Goal: Task Accomplishment & Management: Use online tool/utility

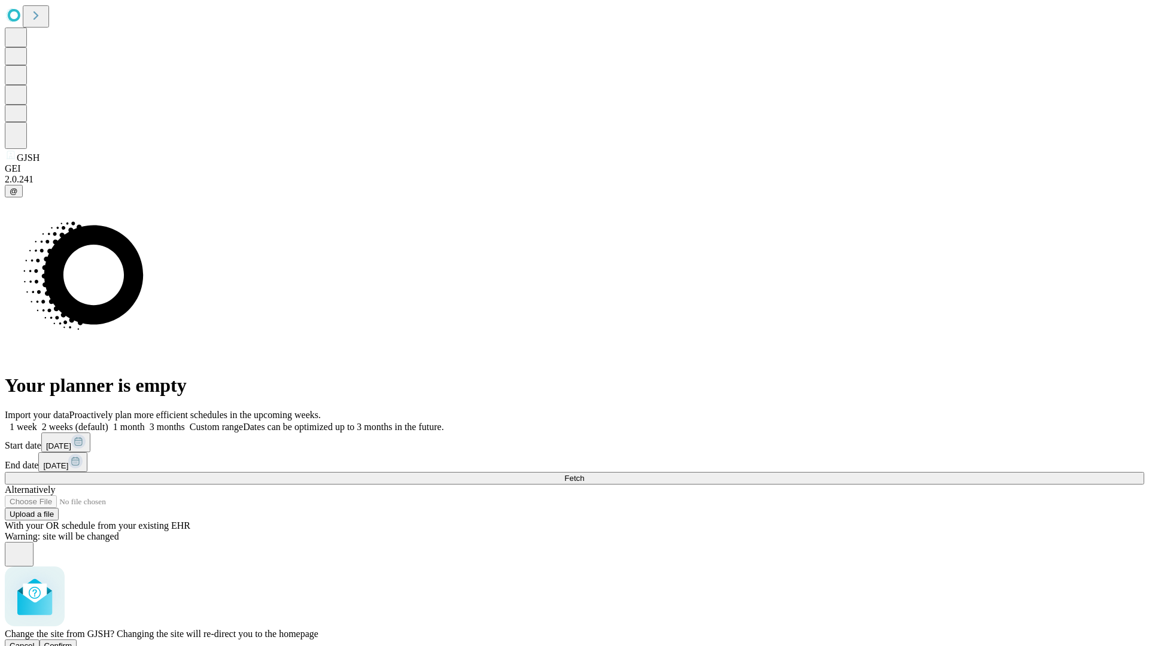
click at [72, 641] on span "Confirm" at bounding box center [58, 645] width 28 height 9
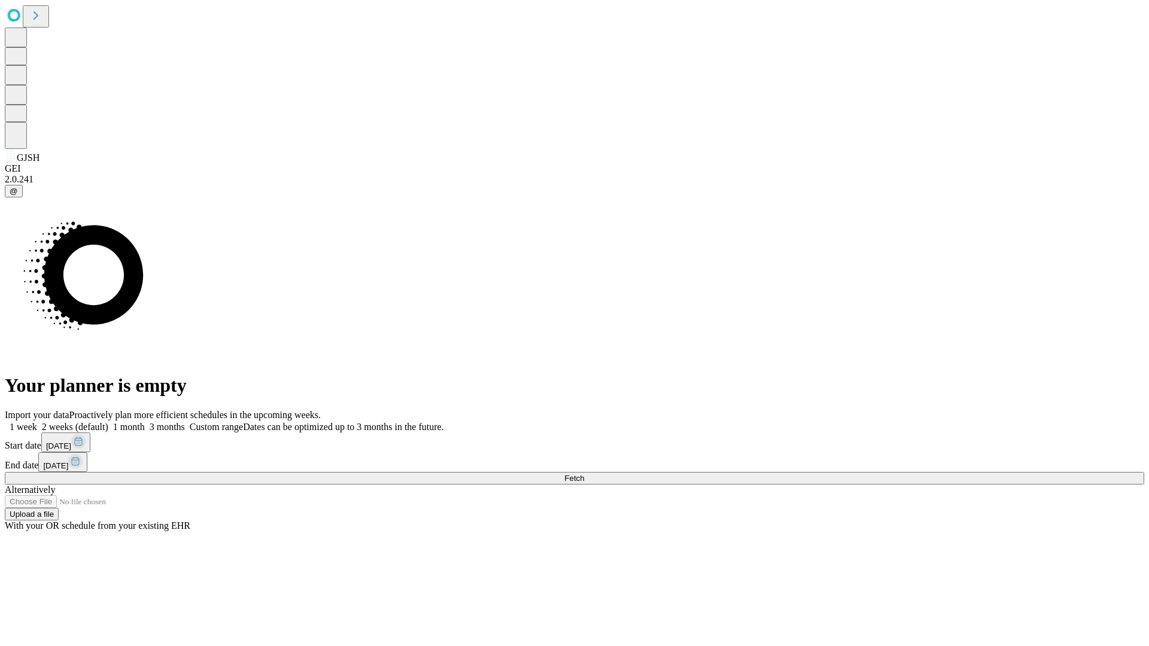
click at [108, 422] on label "2 weeks (default)" at bounding box center [72, 427] width 71 height 10
click at [584, 474] on span "Fetch" at bounding box center [574, 478] width 20 height 9
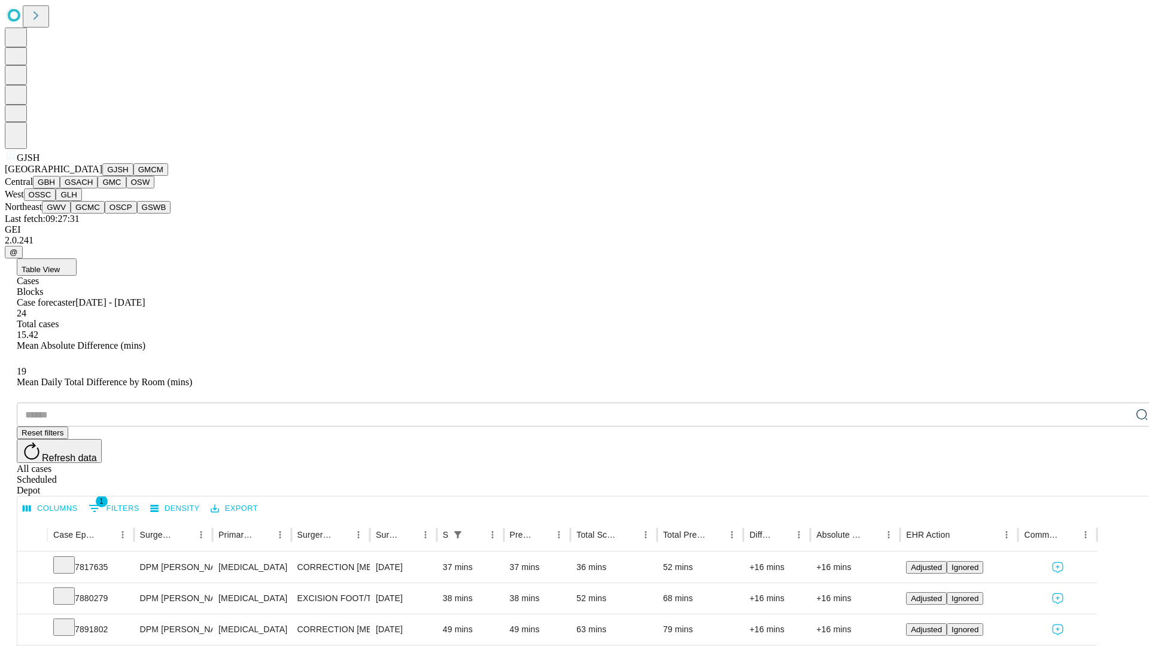
click at [133, 176] on button "GMCM" at bounding box center [150, 169] width 35 height 13
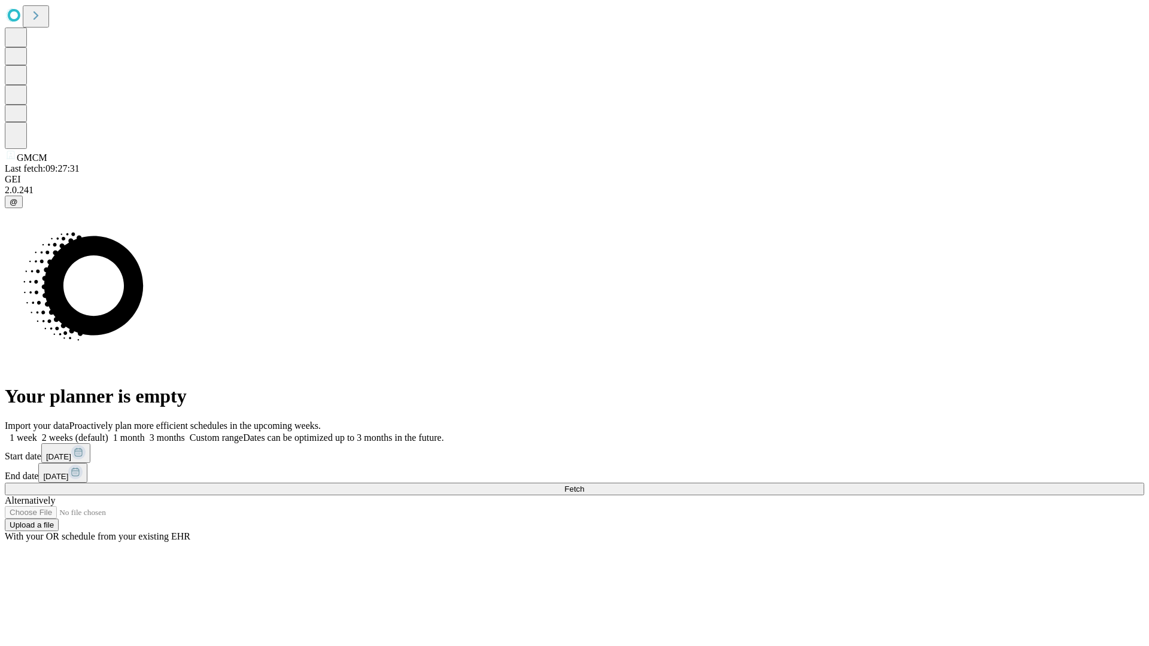
click at [108, 433] on label "2 weeks (default)" at bounding box center [72, 438] width 71 height 10
click at [584, 485] on span "Fetch" at bounding box center [574, 489] width 20 height 9
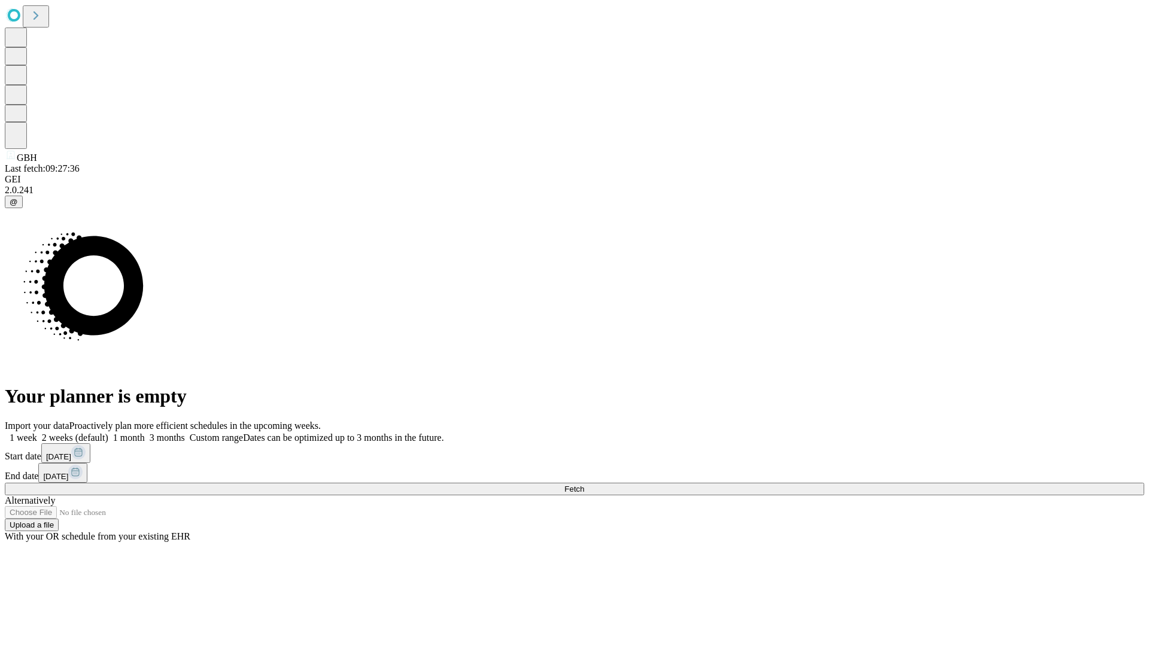
click at [108, 433] on label "2 weeks (default)" at bounding box center [72, 438] width 71 height 10
click at [584, 485] on span "Fetch" at bounding box center [574, 489] width 20 height 9
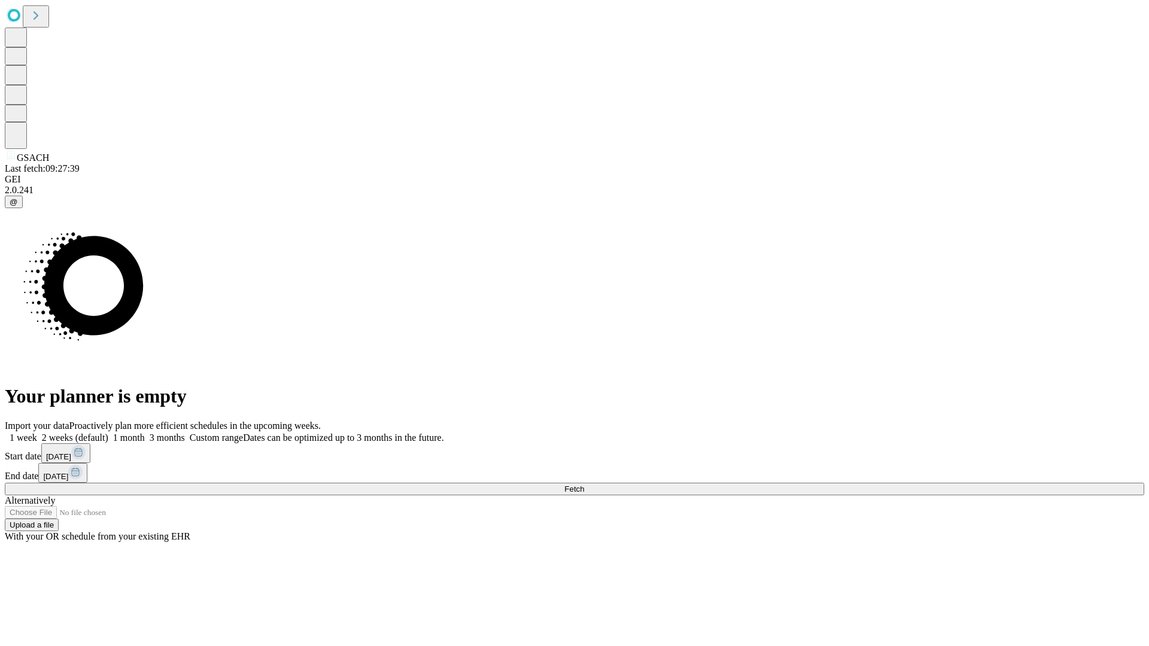
click at [108, 433] on label "2 weeks (default)" at bounding box center [72, 438] width 71 height 10
click at [584, 485] on span "Fetch" at bounding box center [574, 489] width 20 height 9
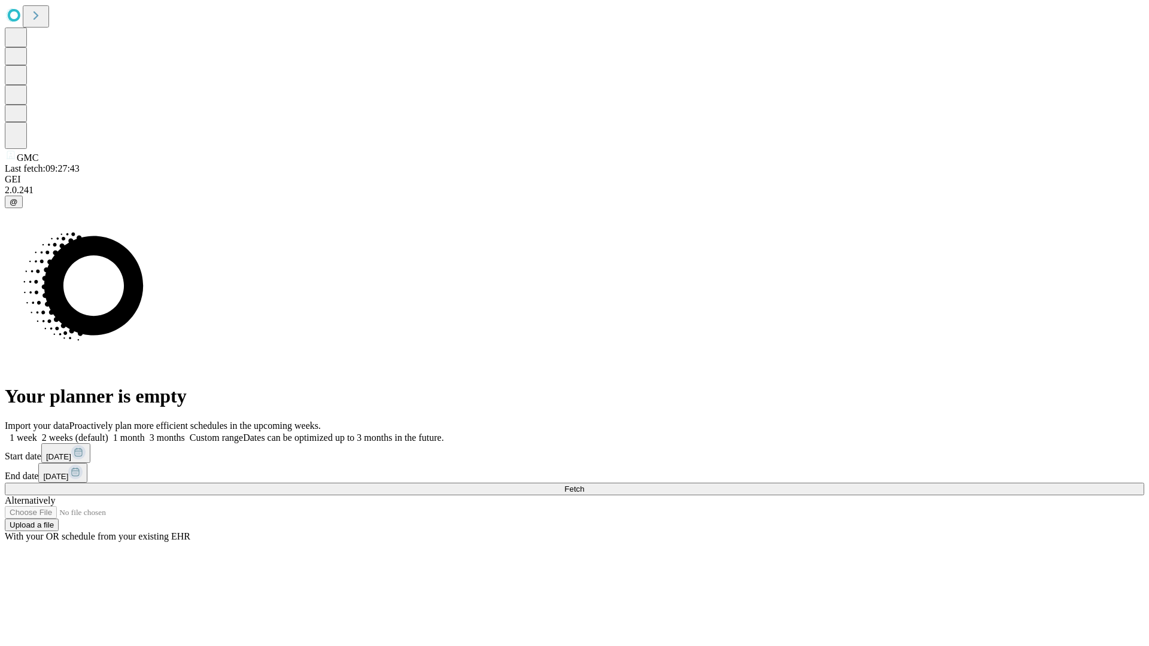
click at [108, 433] on label "2 weeks (default)" at bounding box center [72, 438] width 71 height 10
click at [584, 485] on span "Fetch" at bounding box center [574, 489] width 20 height 9
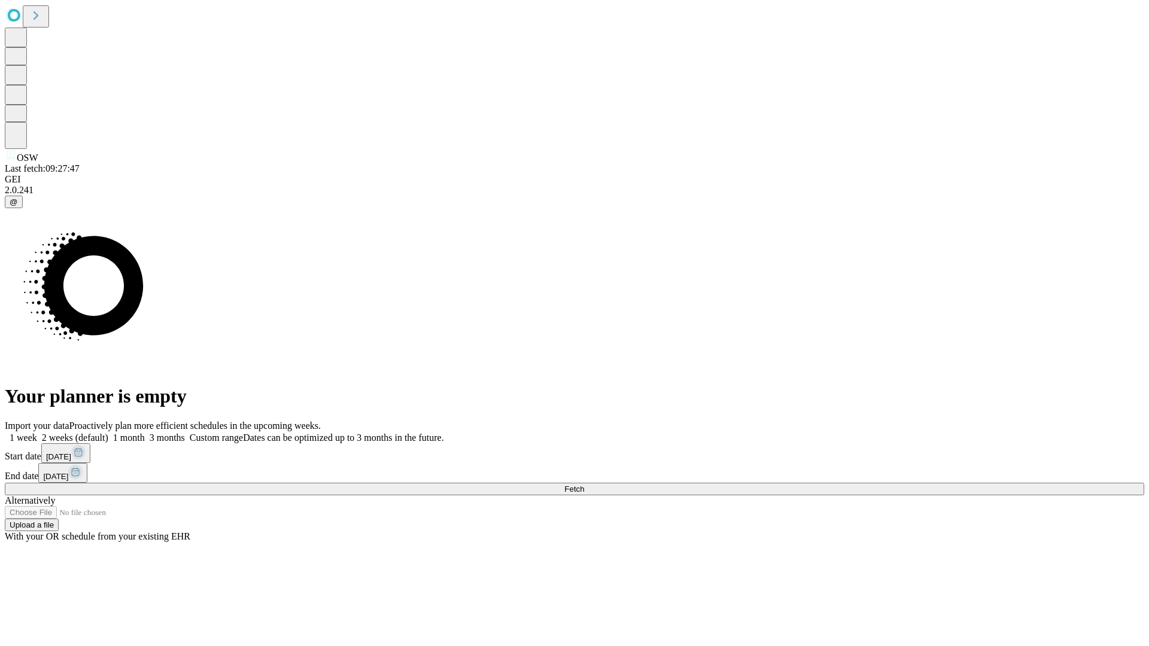
click at [108, 433] on label "2 weeks (default)" at bounding box center [72, 438] width 71 height 10
click at [584, 485] on span "Fetch" at bounding box center [574, 489] width 20 height 9
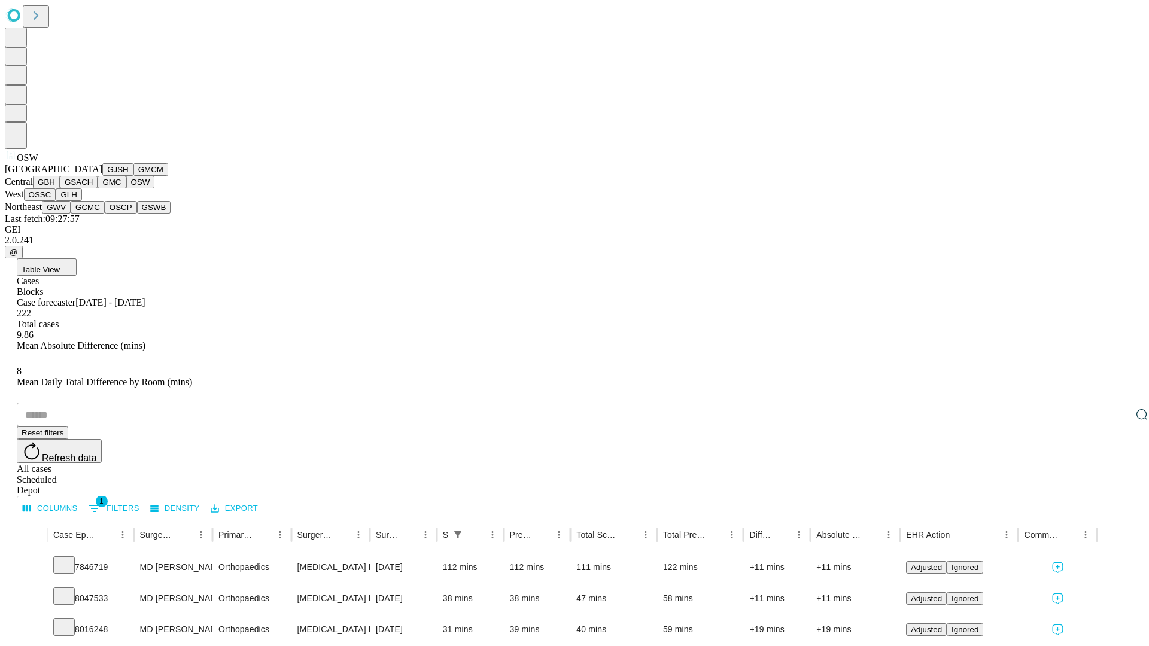
click at [56, 201] on button "OSSC" at bounding box center [40, 194] width 32 height 13
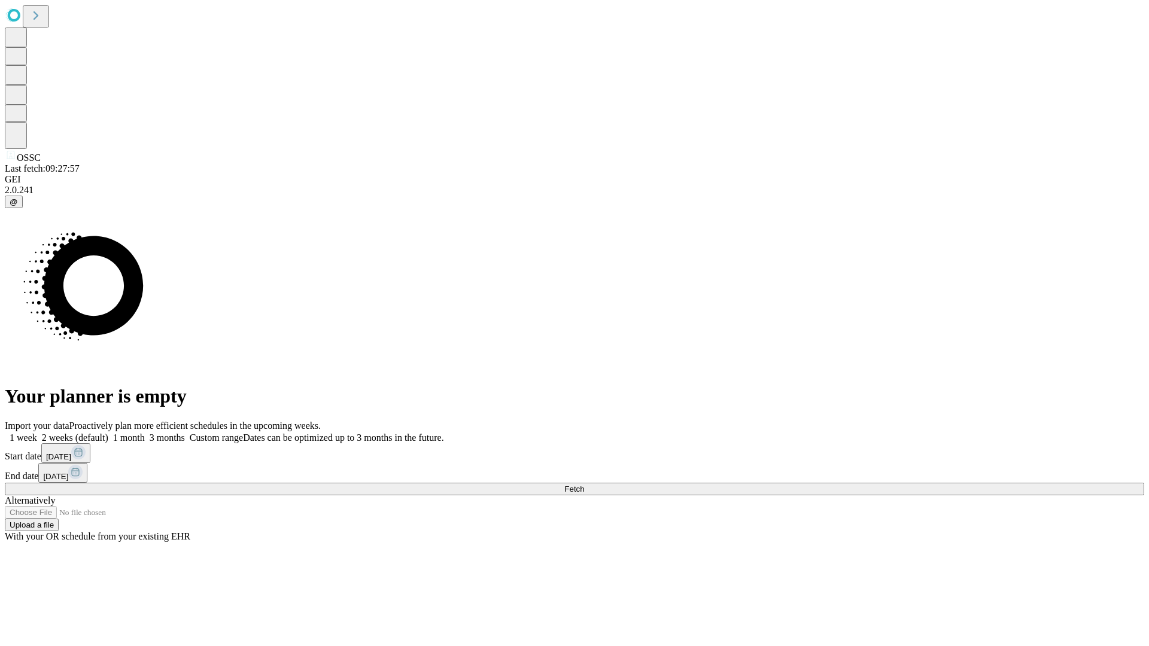
click at [108, 433] on label "2 weeks (default)" at bounding box center [72, 438] width 71 height 10
click at [584, 485] on span "Fetch" at bounding box center [574, 489] width 20 height 9
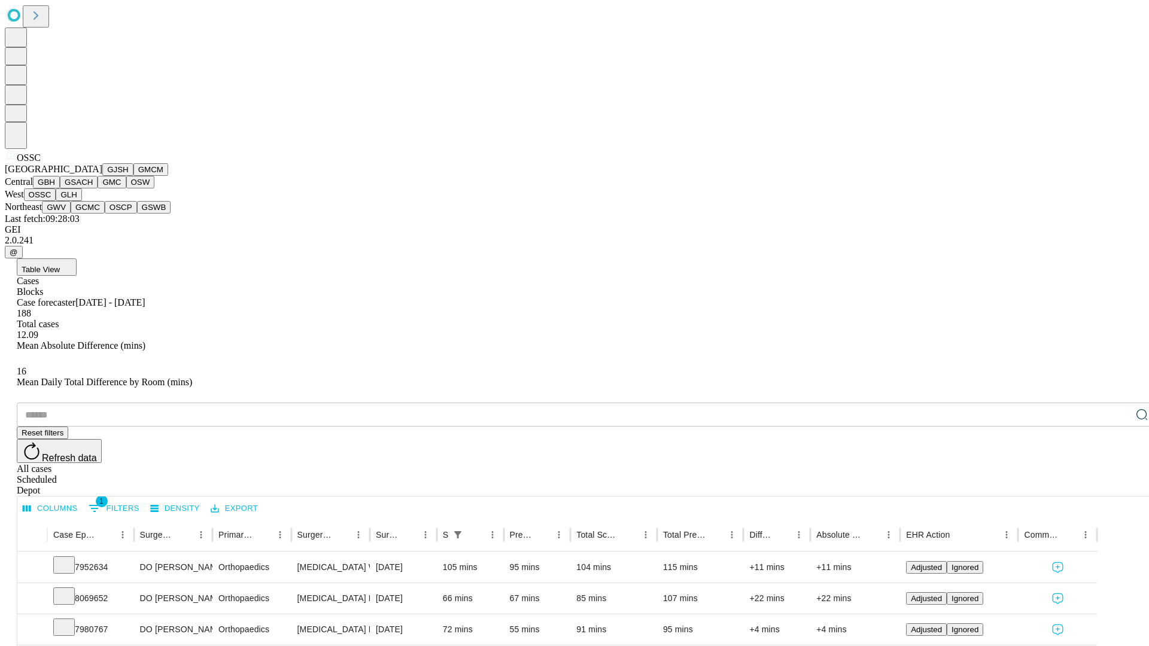
click at [81, 201] on button "GLH" at bounding box center [69, 194] width 26 height 13
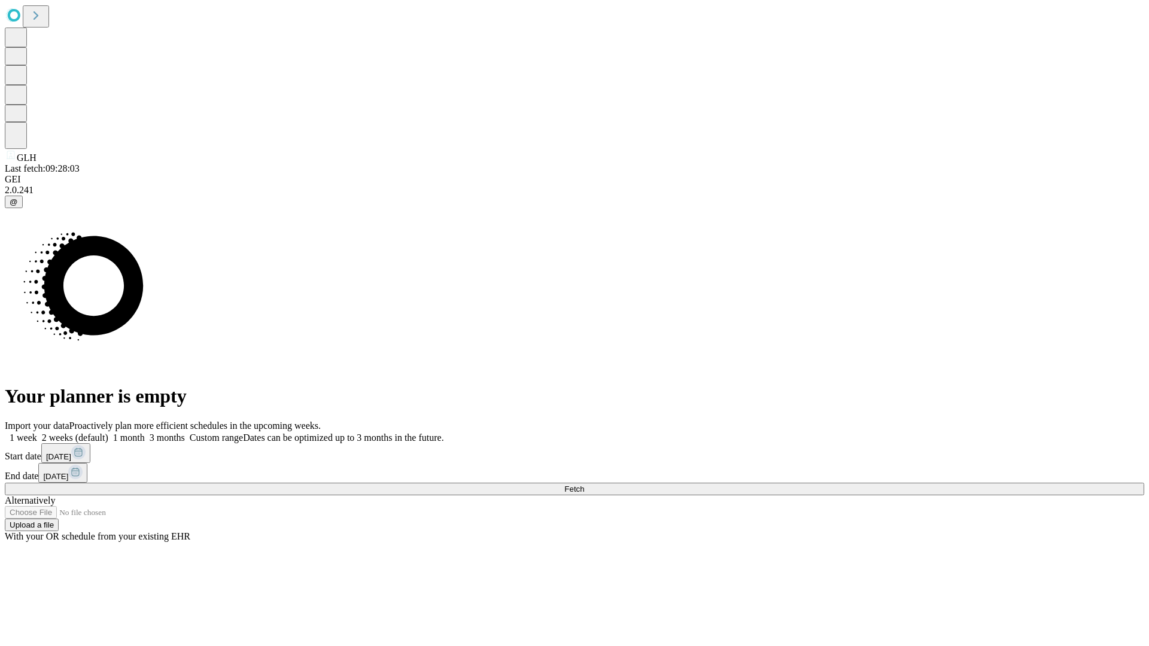
click at [108, 433] on label "2 weeks (default)" at bounding box center [72, 438] width 71 height 10
click at [584, 485] on span "Fetch" at bounding box center [574, 489] width 20 height 9
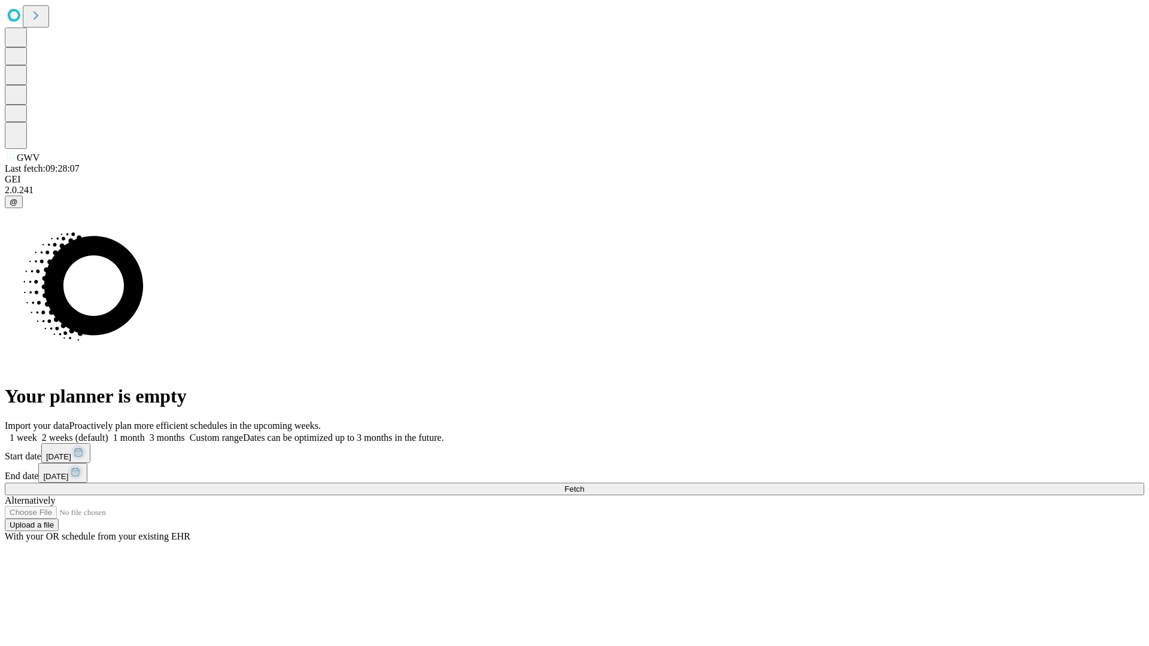
click at [108, 433] on label "2 weeks (default)" at bounding box center [72, 438] width 71 height 10
click at [584, 485] on span "Fetch" at bounding box center [574, 489] width 20 height 9
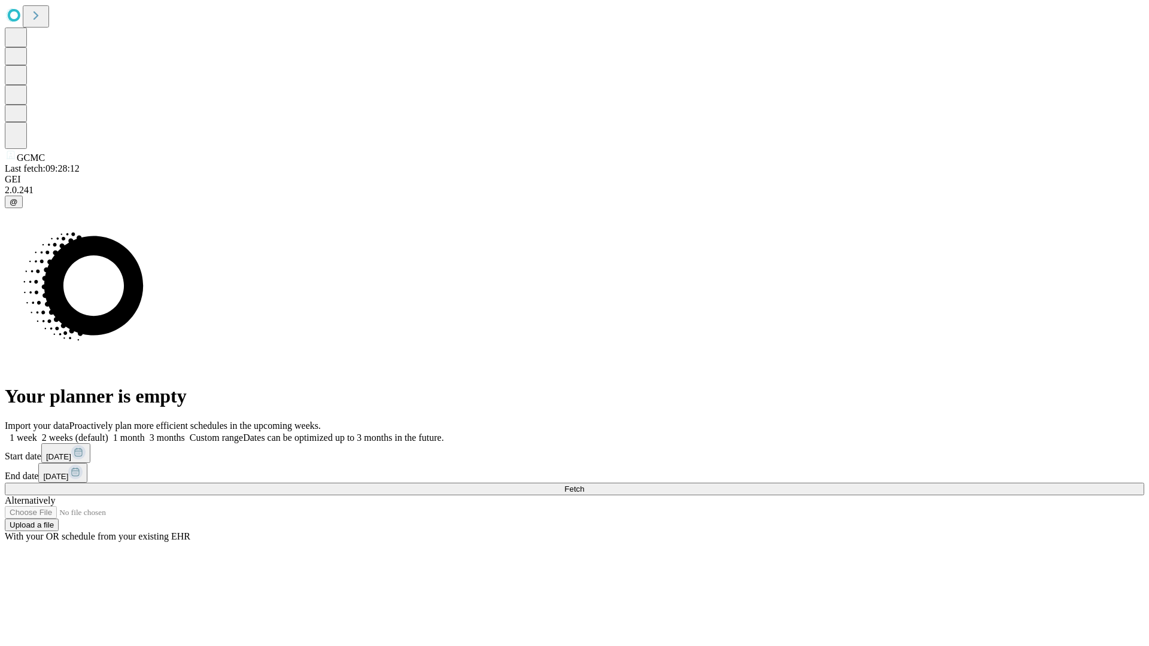
click at [108, 433] on label "2 weeks (default)" at bounding box center [72, 438] width 71 height 10
click at [584, 485] on span "Fetch" at bounding box center [574, 489] width 20 height 9
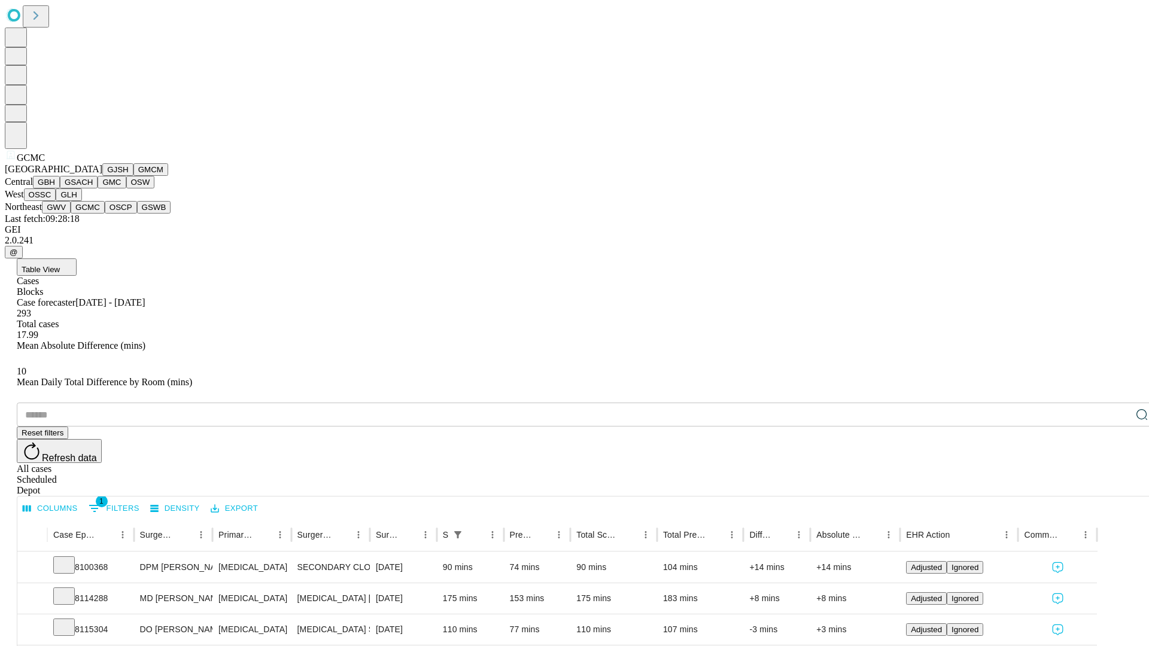
click at [105, 214] on button "OSCP" at bounding box center [121, 207] width 32 height 13
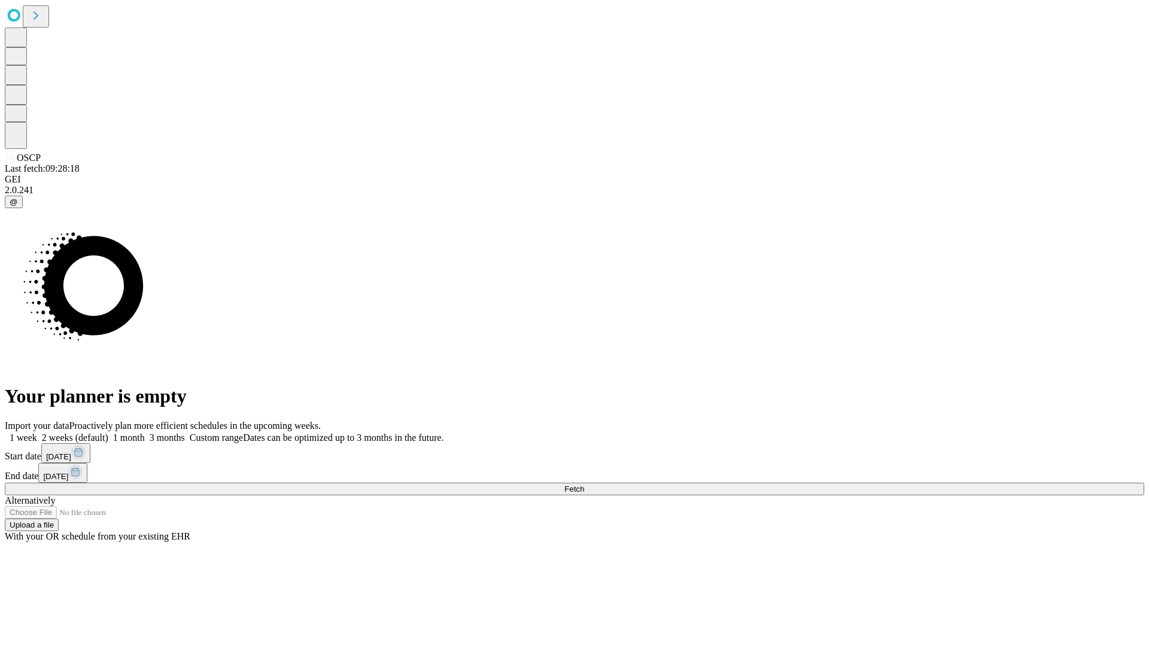
click at [108, 433] on label "2 weeks (default)" at bounding box center [72, 438] width 71 height 10
click at [584, 485] on span "Fetch" at bounding box center [574, 489] width 20 height 9
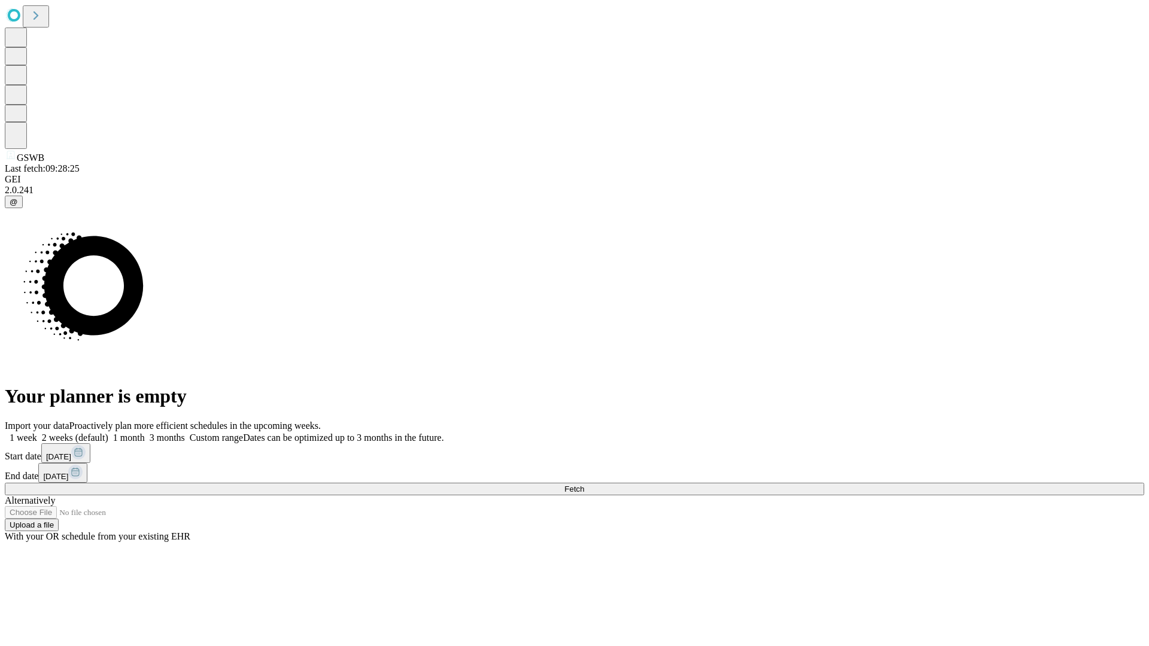
click at [108, 433] on label "2 weeks (default)" at bounding box center [72, 438] width 71 height 10
click at [584, 485] on span "Fetch" at bounding box center [574, 489] width 20 height 9
